Goal: Information Seeking & Learning: Understand process/instructions

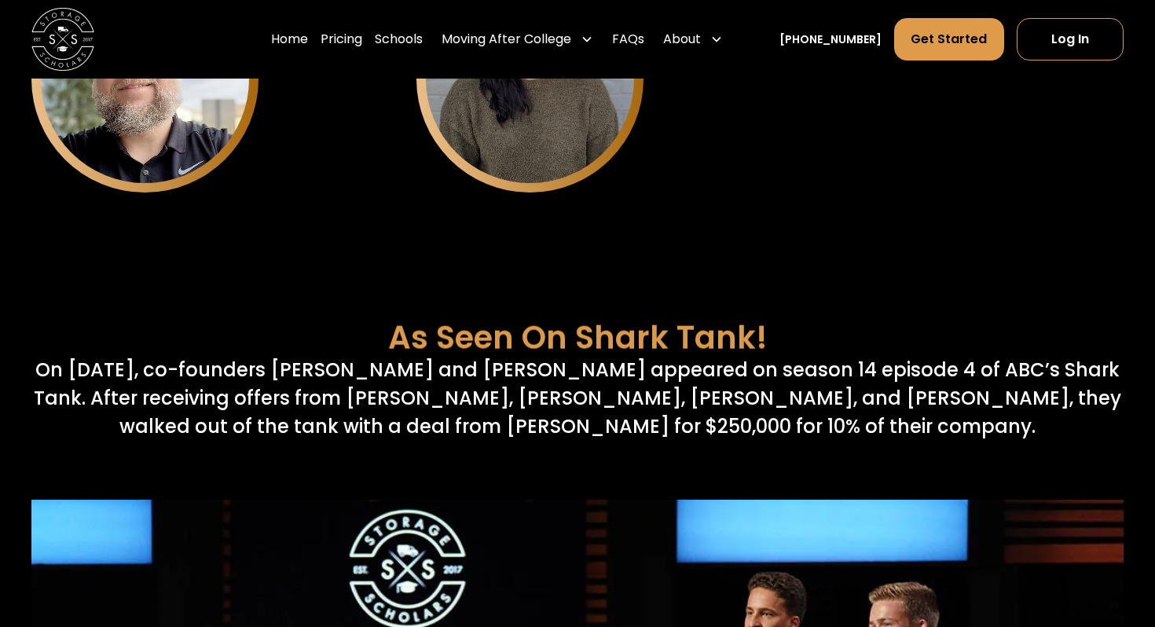
scroll to position [5521, 0]
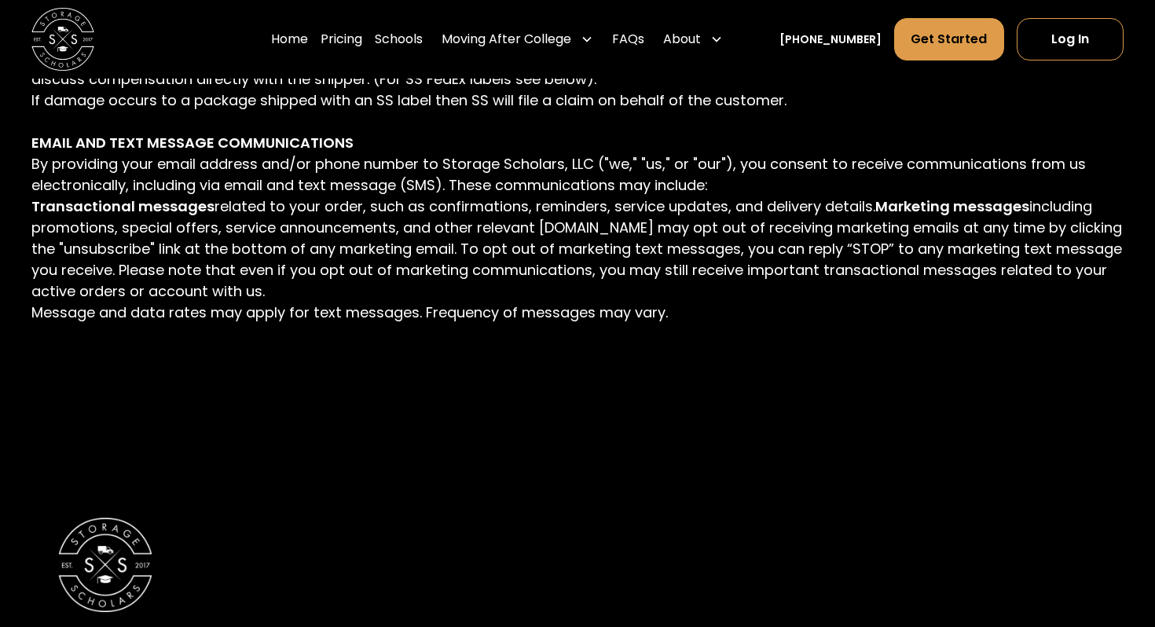
scroll to position [5297, 0]
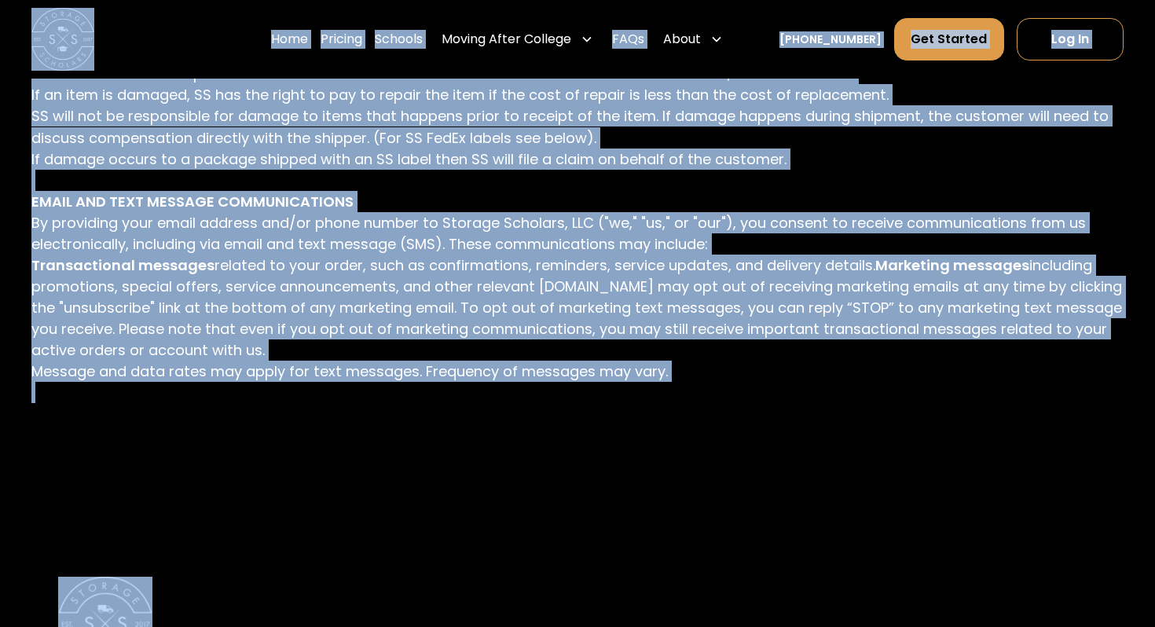
copy div "Home Pricing Schools Moving After College Apartment Moving Local Moving Residen…"
